Goal: Task Accomplishment & Management: Complete application form

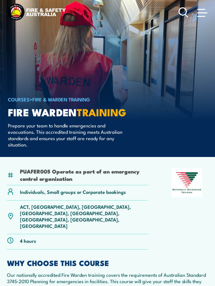
click at [19, 99] on link "COURSES" at bounding box center [19, 99] width 22 height 7
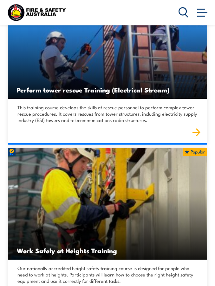
scroll to position [18005, 0]
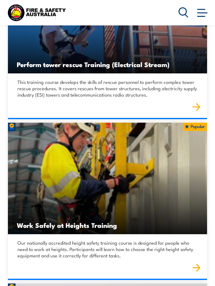
click at [199, 12] on span at bounding box center [202, 12] width 10 height 7
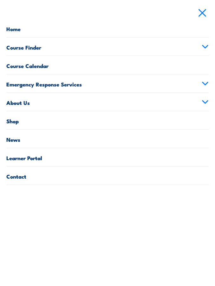
click at [33, 50] on link "Course Finder" at bounding box center [107, 46] width 202 height 18
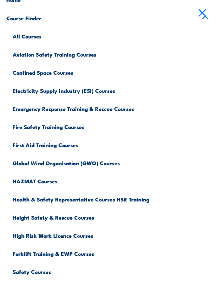
scroll to position [31, 0]
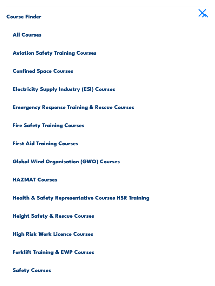
click at [35, 125] on link "Fire Safety Training Courses" at bounding box center [111, 124] width 196 height 18
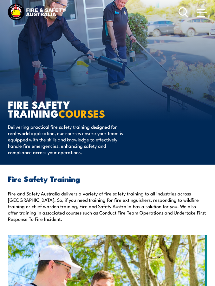
click at [204, 12] on span at bounding box center [202, 12] width 10 height 7
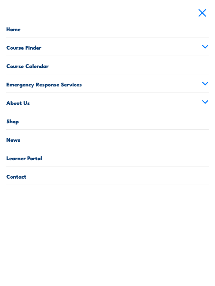
click at [35, 51] on link "Course Finder" at bounding box center [107, 46] width 202 height 18
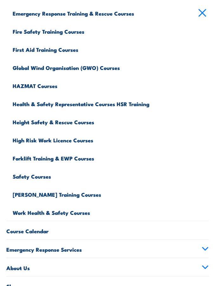
scroll to position [125, 0]
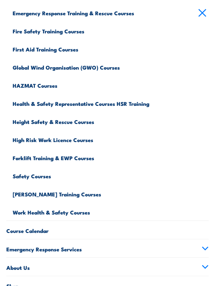
click at [31, 230] on link "Course Calendar" at bounding box center [107, 230] width 202 height 18
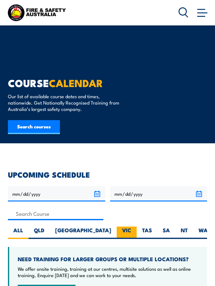
scroll to position [128, 0]
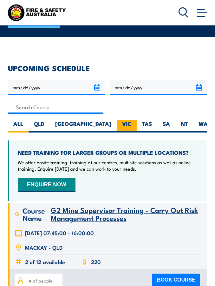
click at [117, 127] on label "VIC" at bounding box center [127, 126] width 20 height 12
click at [131, 124] on input "VIC" at bounding box center [133, 122] width 4 height 4
radio input "true"
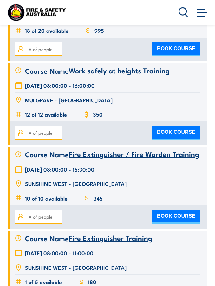
scroll to position [4022, 0]
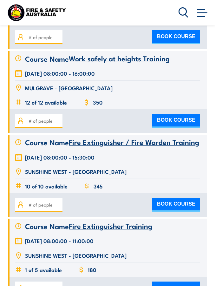
click at [130, 136] on span "Fire Extinguisher / Fire Warden Training" at bounding box center [134, 141] width 130 height 11
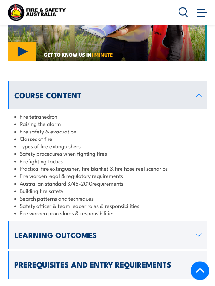
scroll to position [555, 0]
click at [195, 221] on link "Learning Outcomes" at bounding box center [107, 235] width 199 height 28
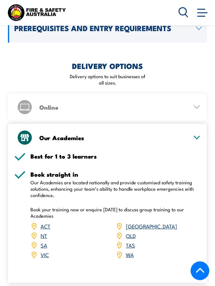
scroll to position [732, 0]
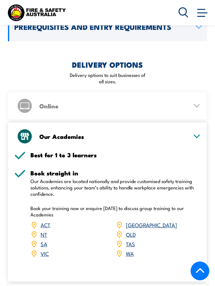
click at [46, 249] on link "VIC" at bounding box center [45, 253] width 8 height 8
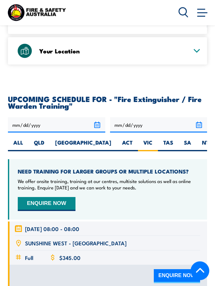
scroll to position [1036, 0]
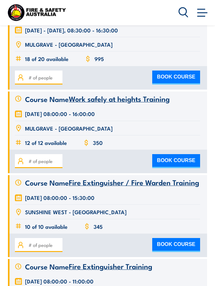
scroll to position [3982, 0]
click at [109, 176] on span "Fire Extinguisher / Fire Warden Training" at bounding box center [134, 181] width 130 height 11
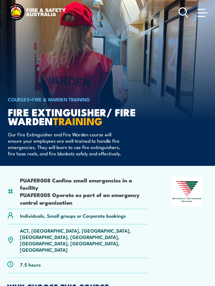
click at [185, 12] on icon at bounding box center [184, 12] width 10 height 11
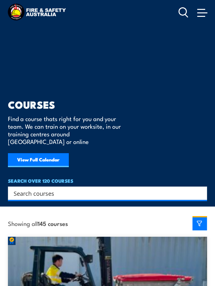
click at [71, 188] on input "Search input" at bounding box center [104, 193] width 180 height 10
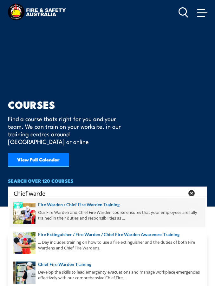
type input "Chief warde"
click at [83, 207] on span at bounding box center [107, 212] width 195 height 30
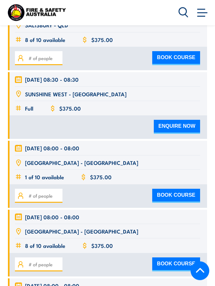
scroll to position [2241, 0]
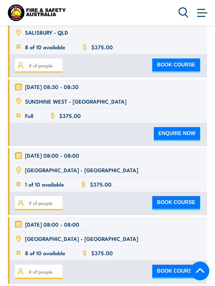
click at [177, 127] on button "ENQUIRE NOW" at bounding box center [177, 134] width 46 height 14
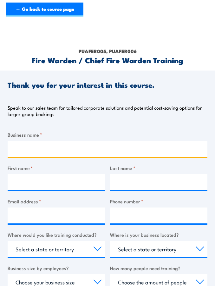
click at [54, 148] on input "Business name *" at bounding box center [108, 149] width 200 height 16
type input "Earth CERC"
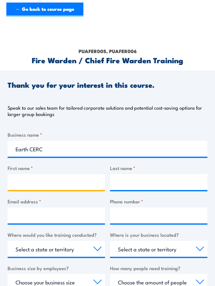
click at [23, 181] on input "First name *" at bounding box center [56, 182] width 97 height 16
type input "Tamsin"
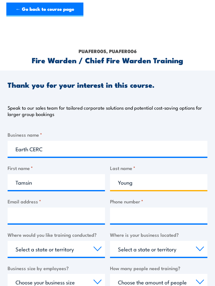
type input "Young"
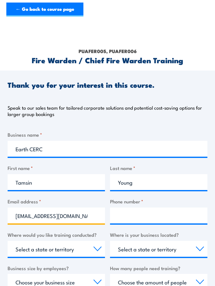
type input "tamsin@murundakacohousing.org.au"
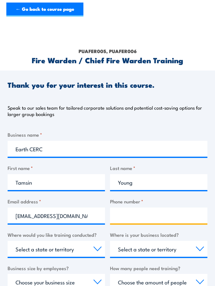
click at [124, 220] on input "Phone number *" at bounding box center [158, 215] width 97 height 16
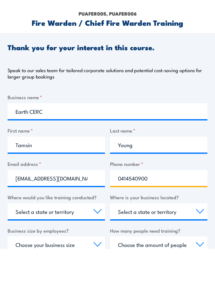
type input "0414540900"
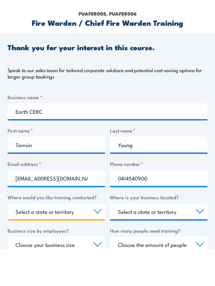
scroll to position [37, 0]
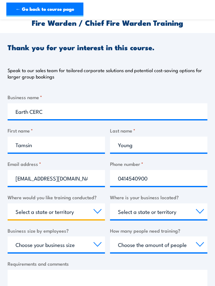
select select "VIC"
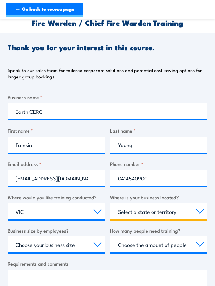
select select "VIC"
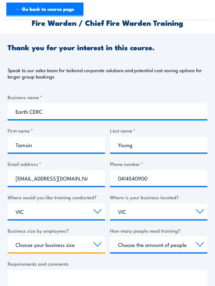
select select "1 to 19"
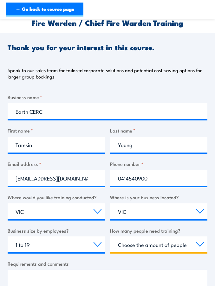
select select "1 to 4"
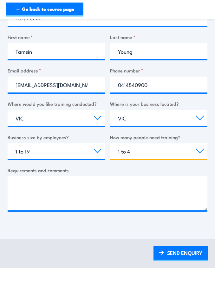
scroll to position [138, 0]
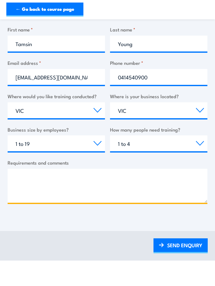
click at [59, 175] on textarea "Requirements and comments" at bounding box center [108, 186] width 200 height 34
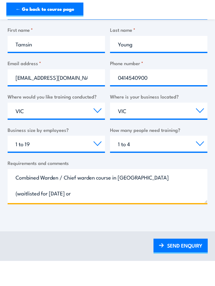
click at [162, 175] on textarea "Combined Warden / Chief warden course in VIC (waitlisted for 16 Oct or" at bounding box center [108, 186] width 200 height 34
type textarea "Combined Warden / Chief warden course in VIC (waitlisted for 10 Oct or 16 Oct )…"
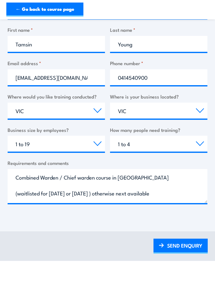
click at [182, 241] on link "SEND ENQUIRY" at bounding box center [181, 245] width 54 height 15
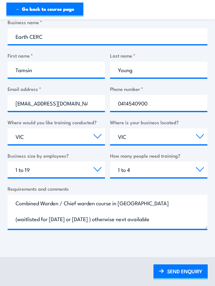
scroll to position [0, 0]
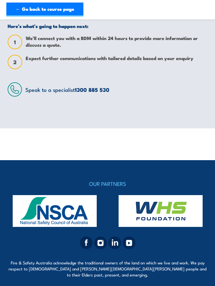
click at [21, 8] on link "← Go back to course page" at bounding box center [44, 10] width 77 height 14
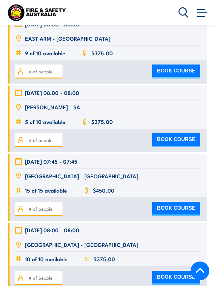
scroll to position [2784, 0]
